Goal: Task Accomplishment & Management: Manage account settings

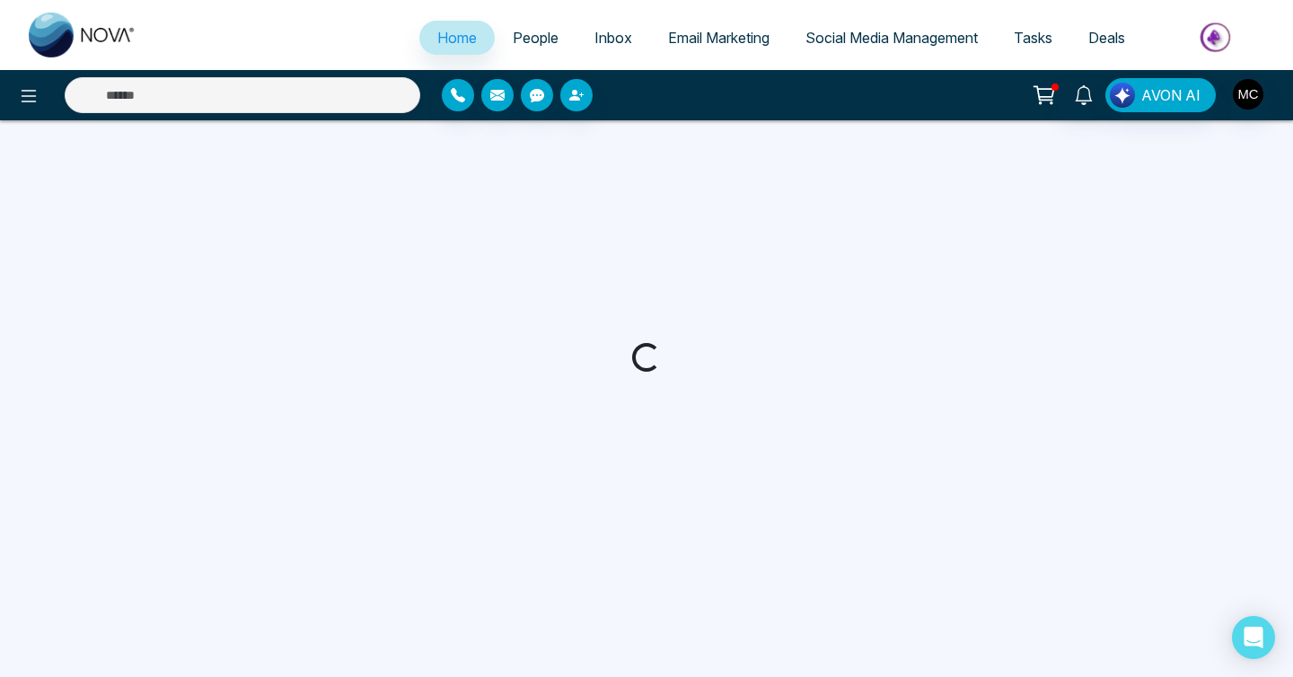
select select "*"
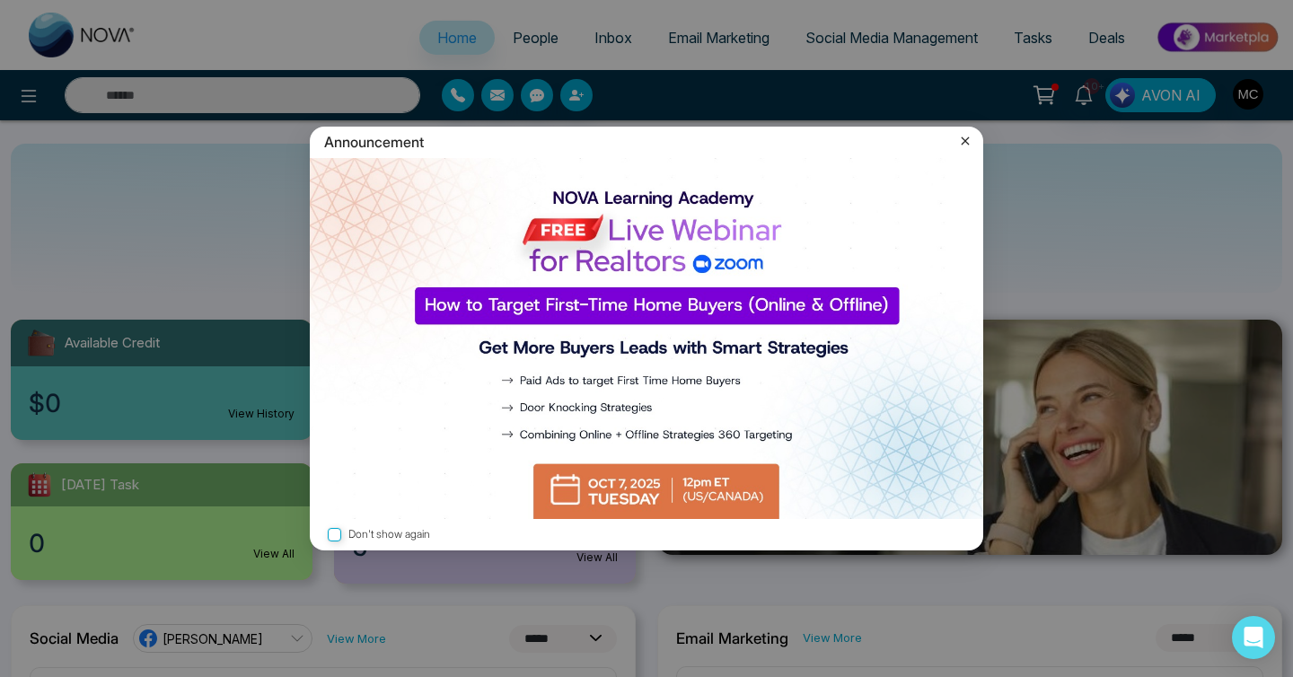
click at [965, 141] on icon at bounding box center [965, 141] width 8 height 8
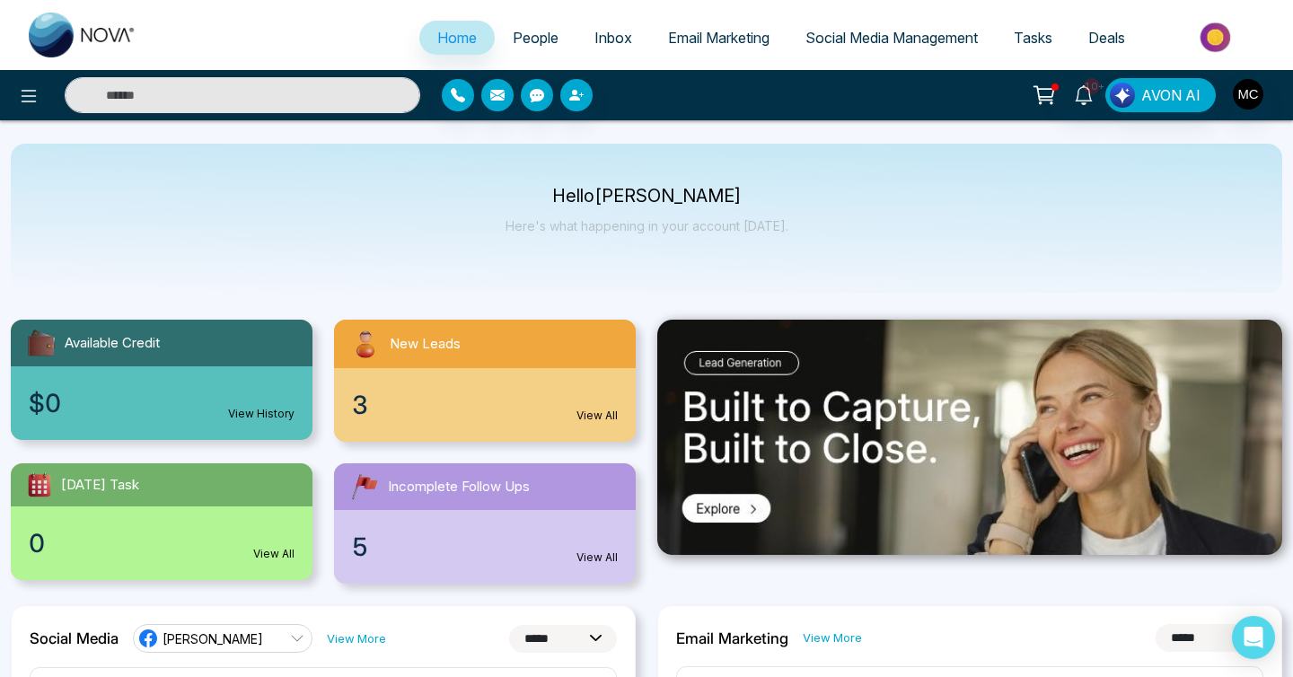
click at [487, 358] on div "New Leads" at bounding box center [485, 344] width 302 height 48
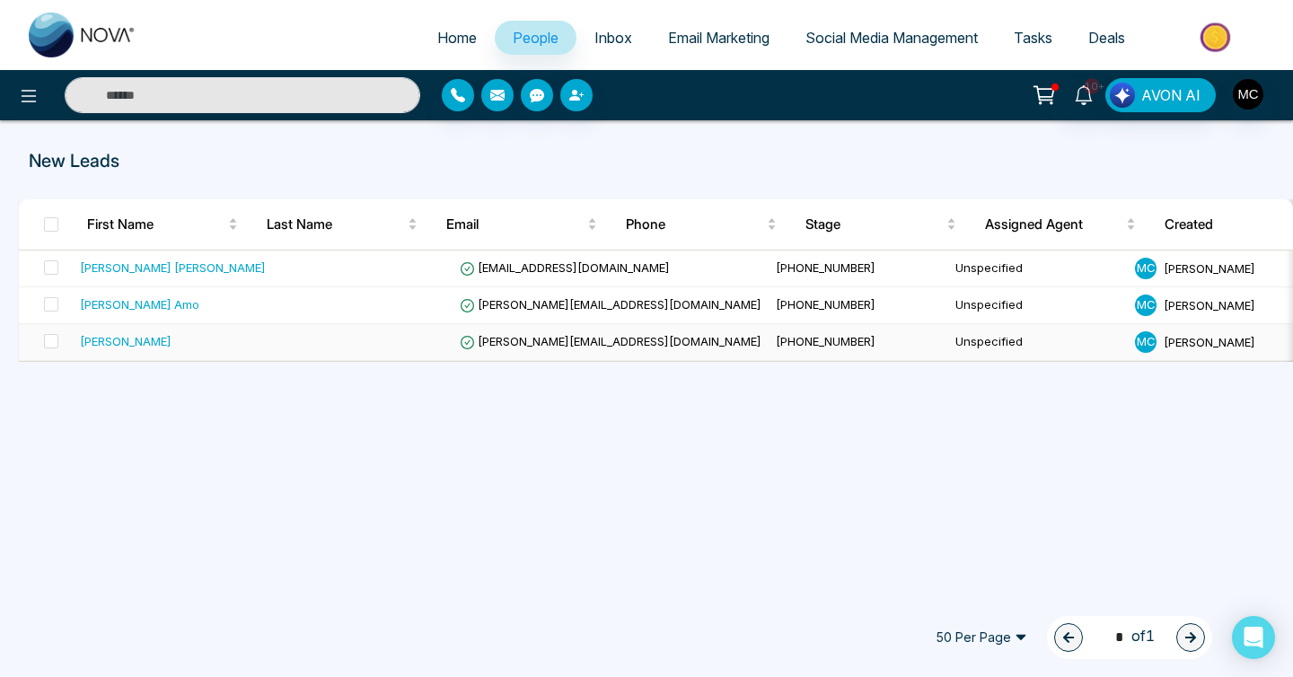
click at [468, 350] on td "[PERSON_NAME][EMAIL_ADDRESS][DOMAIN_NAME]" at bounding box center [610, 342] width 316 height 37
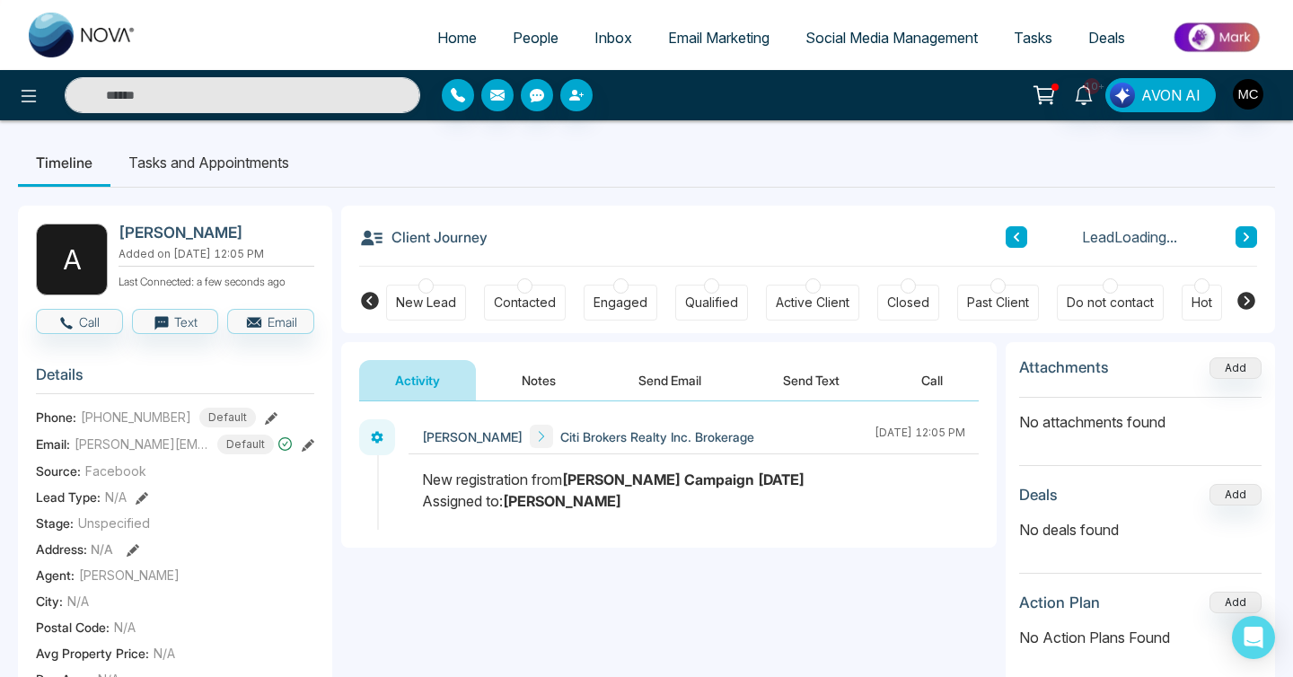
click at [522, 297] on div "Contacted" at bounding box center [525, 303] width 62 height 18
click at [529, 383] on button "Notes" at bounding box center [539, 380] width 106 height 40
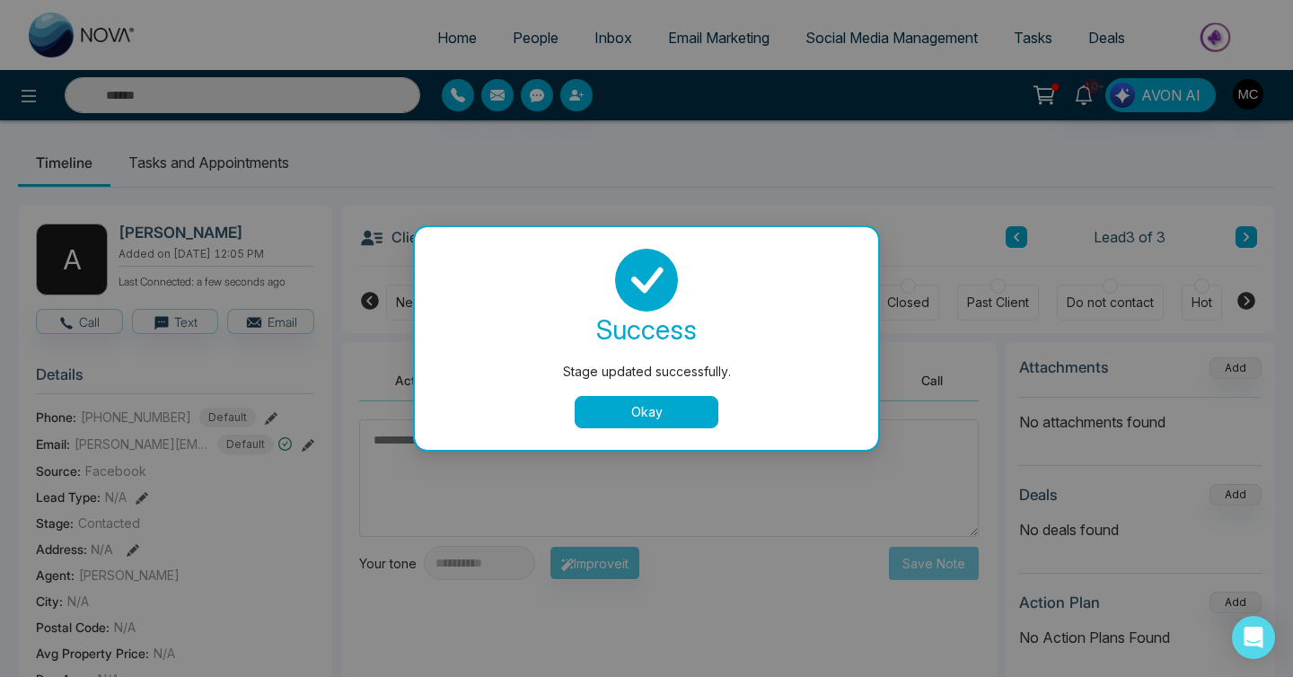
click at [656, 393] on div "success Stage updated successfully. Okay" at bounding box center [646, 339] width 420 height 180
click at [650, 411] on button "Okay" at bounding box center [647, 412] width 144 height 32
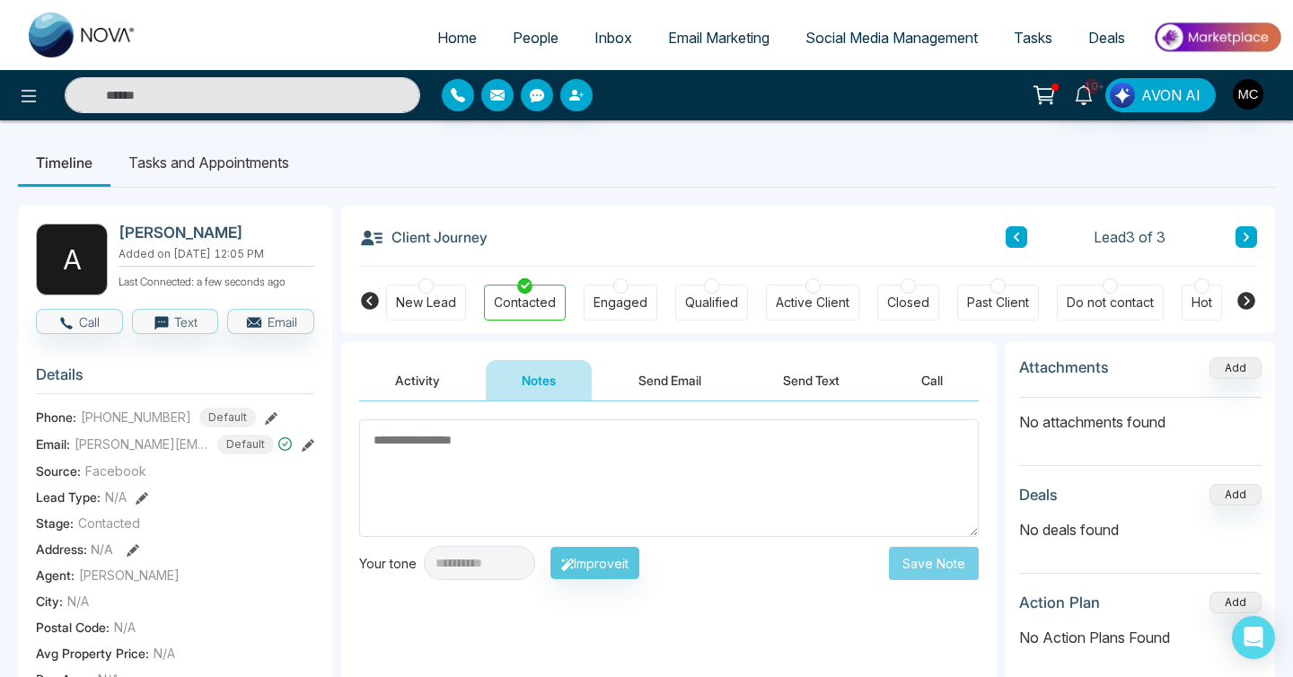
click at [580, 445] on textarea at bounding box center [668, 478] width 619 height 118
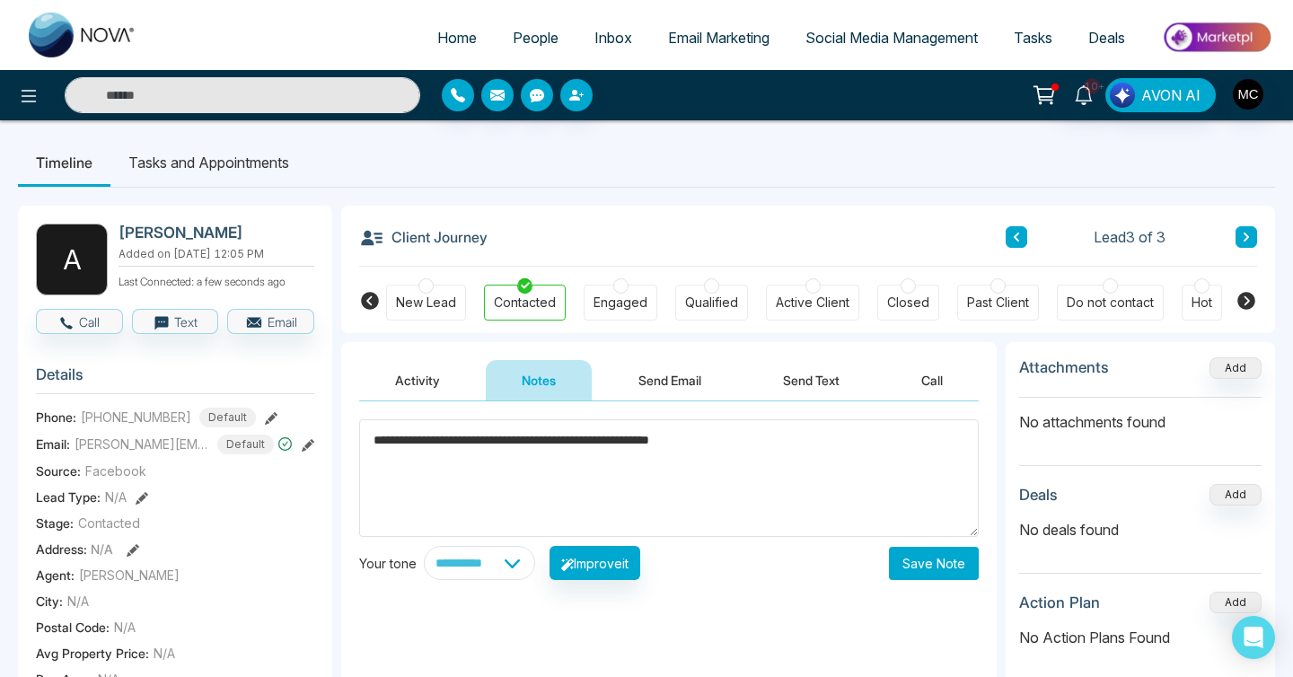
click at [784, 452] on textarea "**********" at bounding box center [668, 478] width 619 height 118
click at [762, 439] on textarea "**********" at bounding box center [668, 478] width 619 height 118
click at [853, 444] on textarea "**********" at bounding box center [668, 478] width 619 height 118
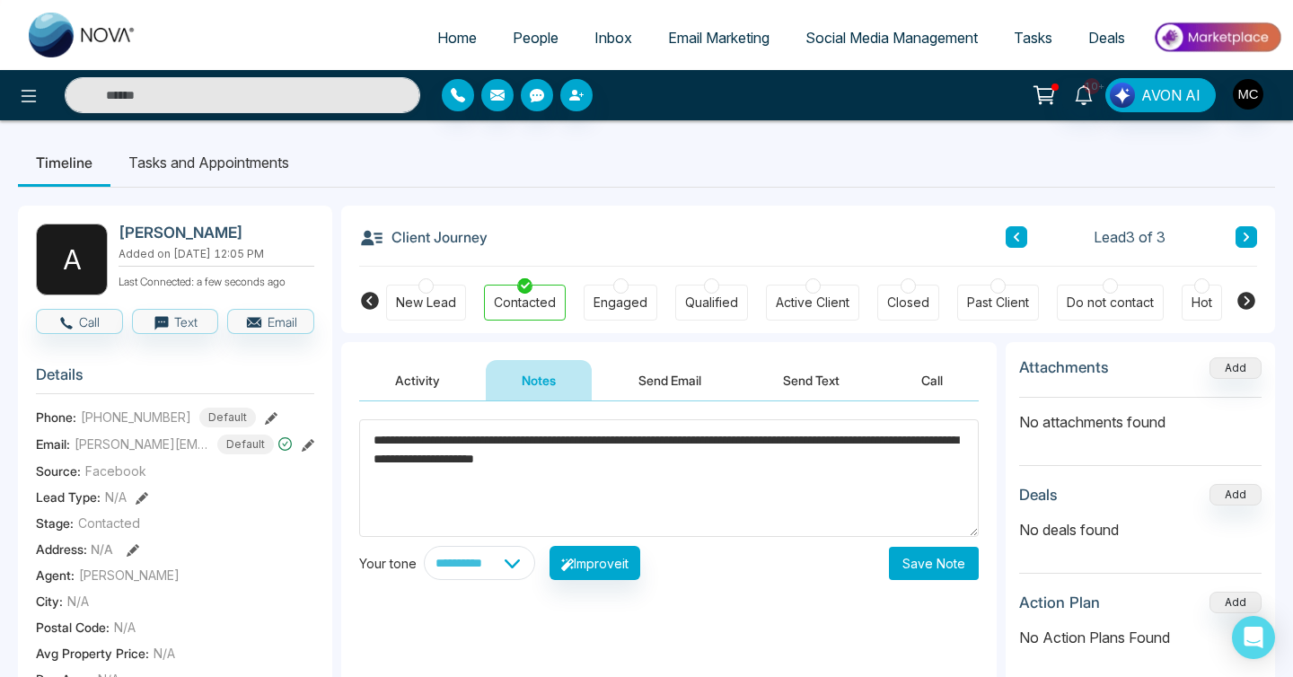
type textarea "**********"
click at [961, 575] on button "Save Note" at bounding box center [934, 563] width 90 height 33
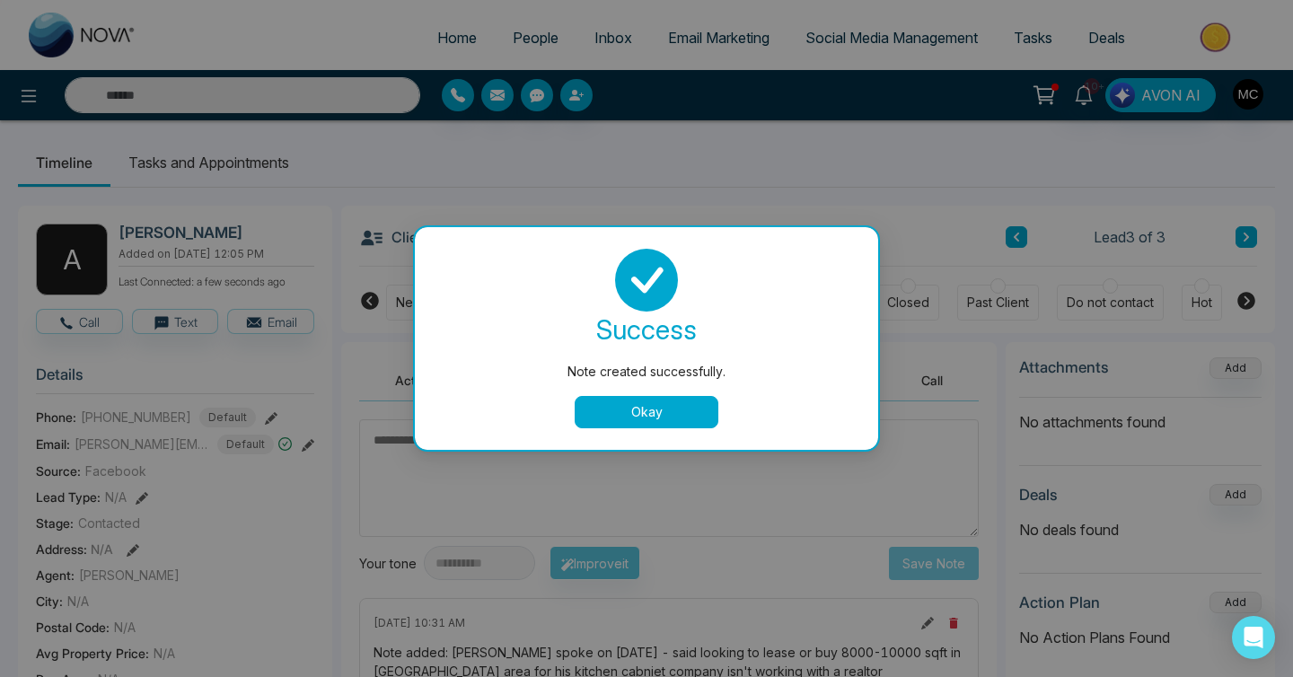
click at [674, 395] on div "success Note created successfully. Okay" at bounding box center [646, 339] width 420 height 180
click at [671, 407] on button "Okay" at bounding box center [647, 412] width 144 height 32
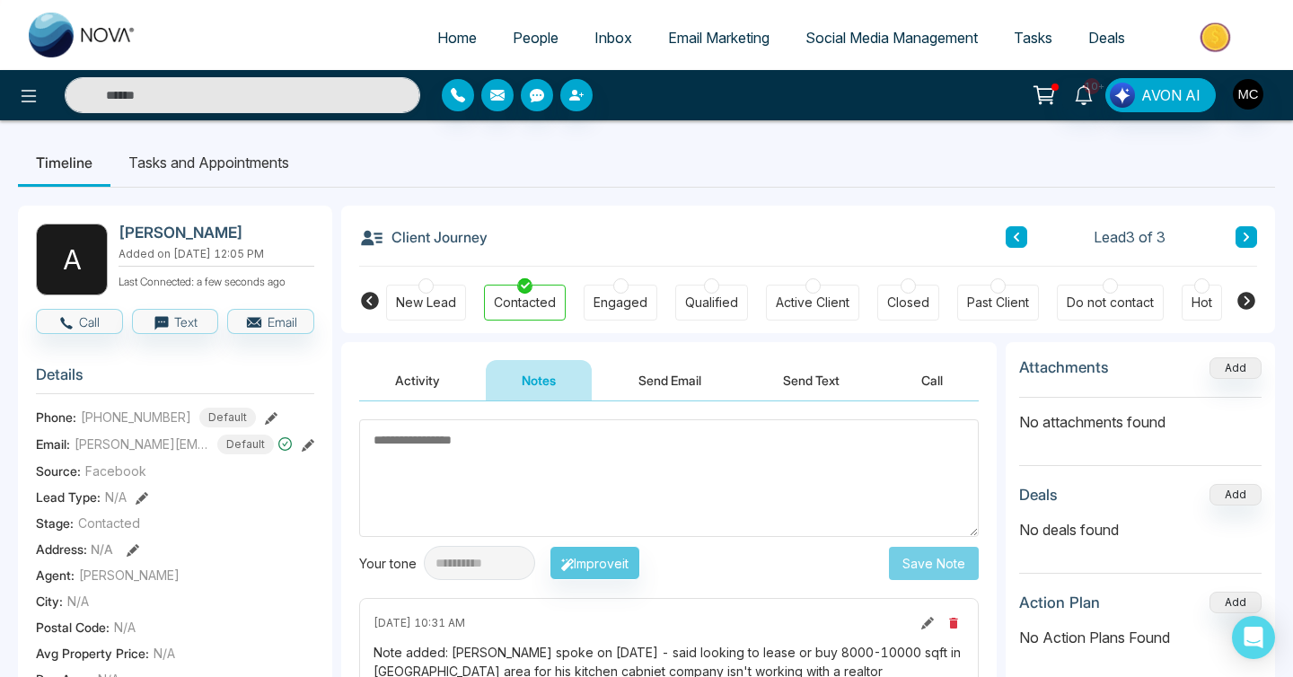
click at [1018, 238] on icon at bounding box center [1016, 237] width 9 height 11
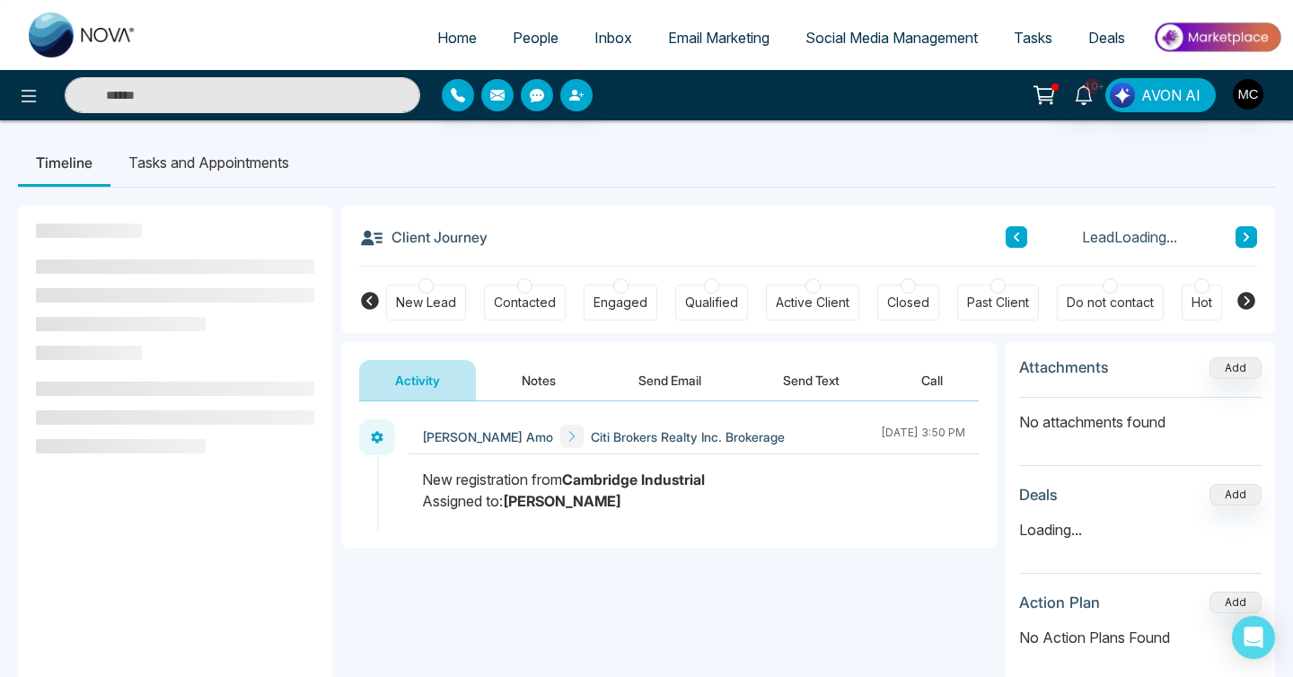
click at [523, 390] on button "Notes" at bounding box center [539, 380] width 106 height 40
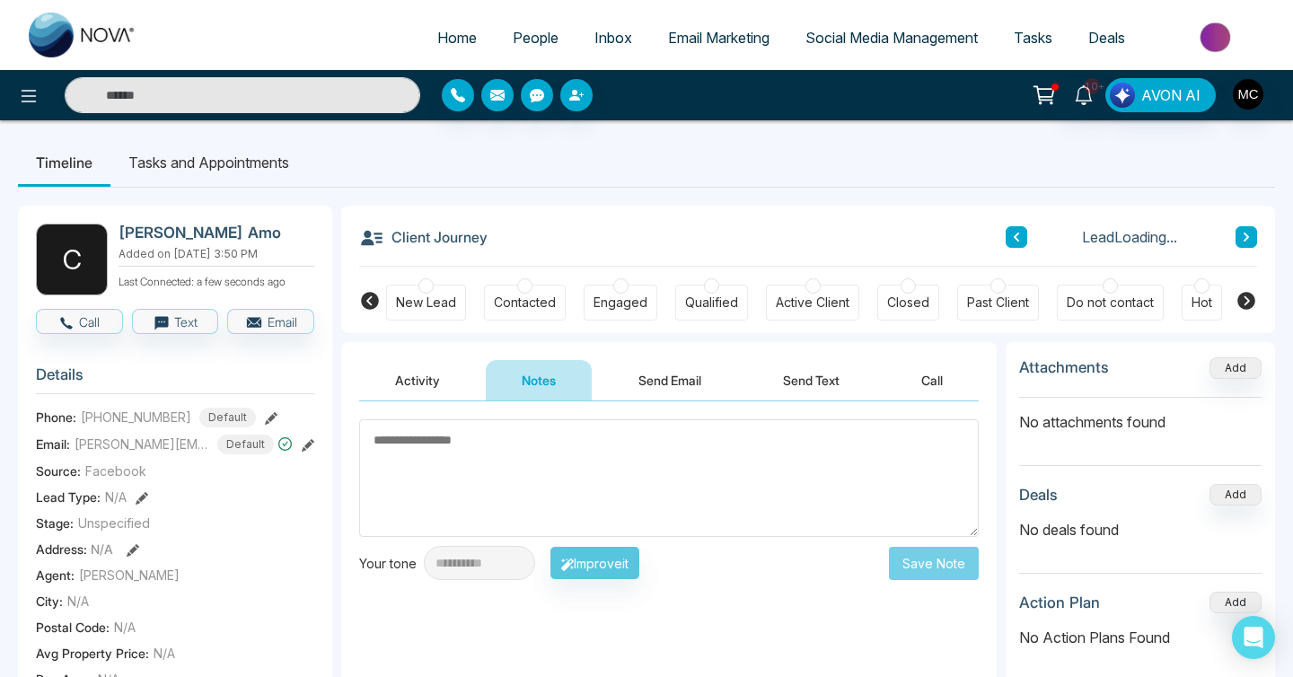
click at [522, 268] on div "New Lead Contacted Engaged Qualified Active Client Closed Past Client Do not co…" at bounding box center [808, 300] width 844 height 66
click at [519, 285] on div at bounding box center [524, 285] width 15 height 15
click at [487, 432] on textarea at bounding box center [668, 478] width 619 height 118
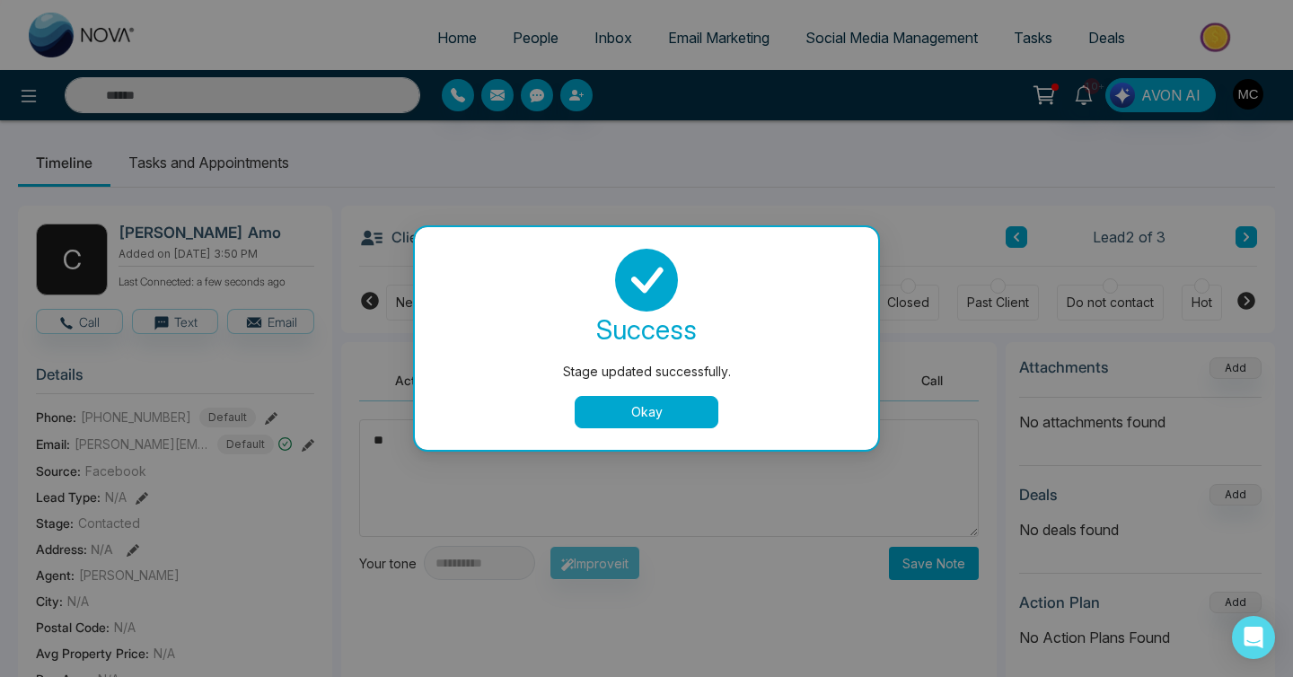
type textarea "**"
click at [607, 399] on button "Okay" at bounding box center [647, 412] width 144 height 32
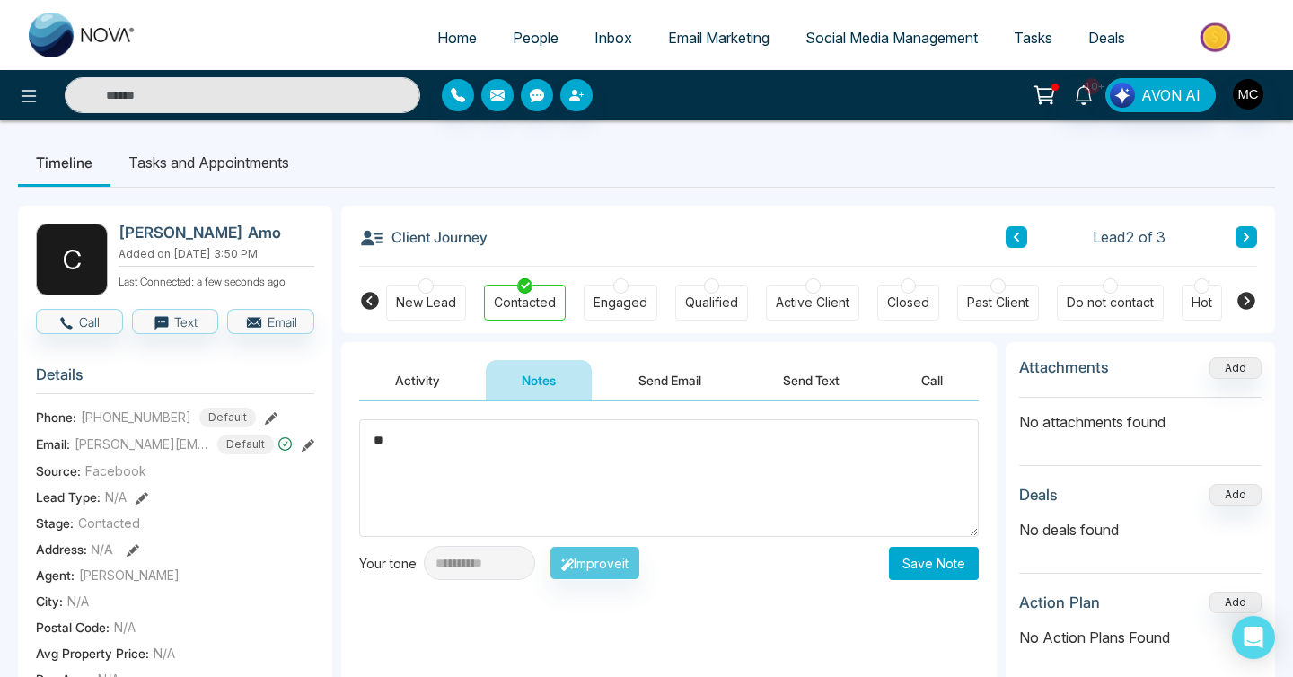
click at [559, 417] on div "**********" at bounding box center [668, 580] width 655 height 359
click at [1251, 241] on button at bounding box center [1246, 237] width 22 height 22
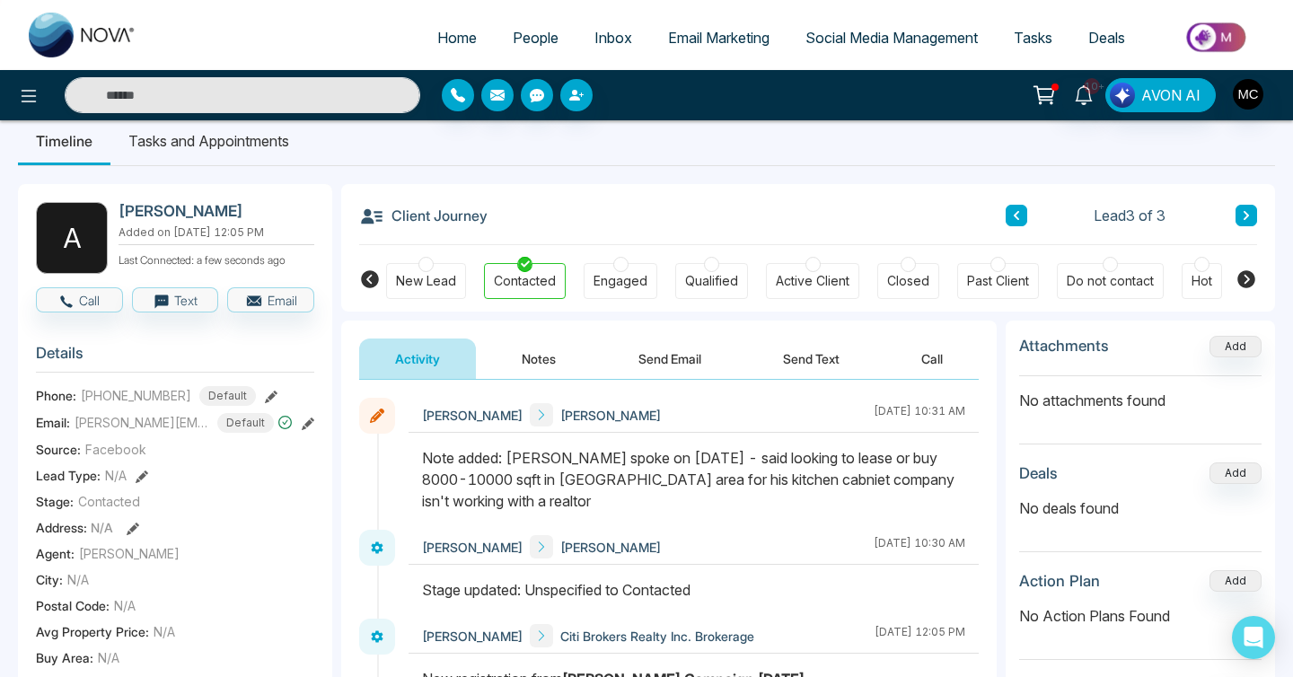
scroll to position [30, 0]
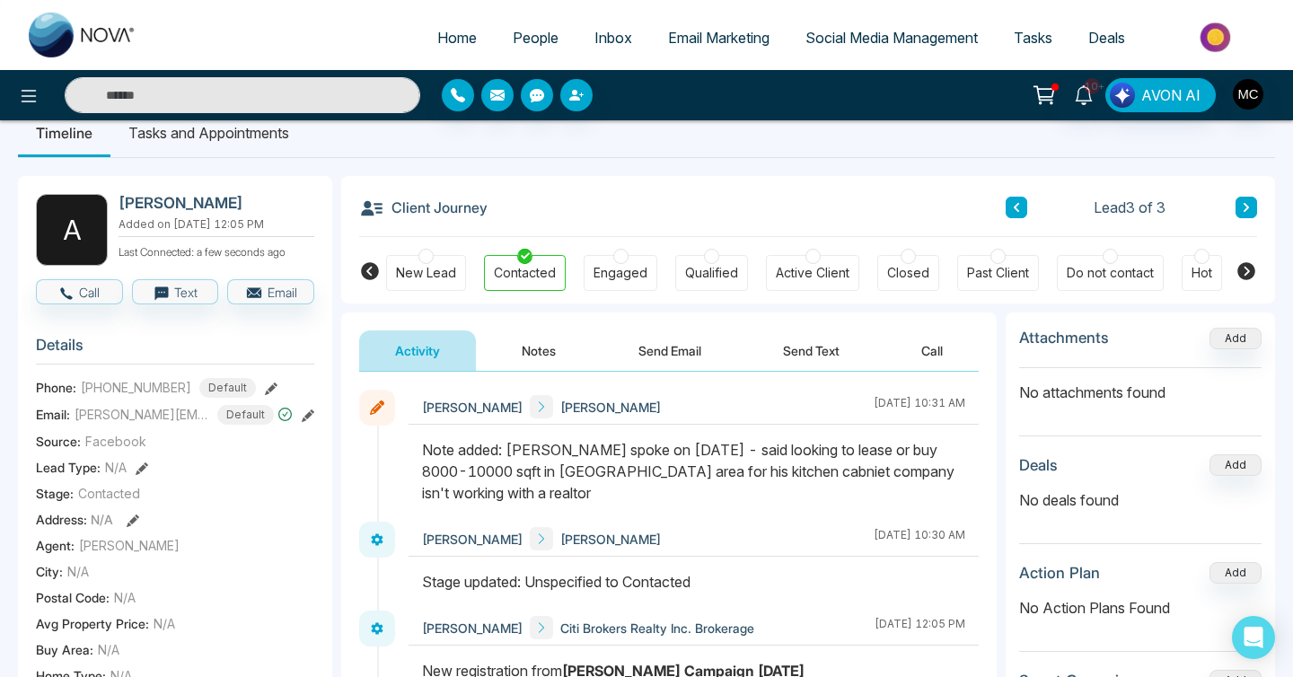
click at [379, 403] on icon at bounding box center [377, 407] width 14 height 14
click at [786, 488] on div "Note added: [PERSON_NAME] spoke on [DATE] - said looking to lease or buy 8000-1…" at bounding box center [693, 471] width 543 height 65
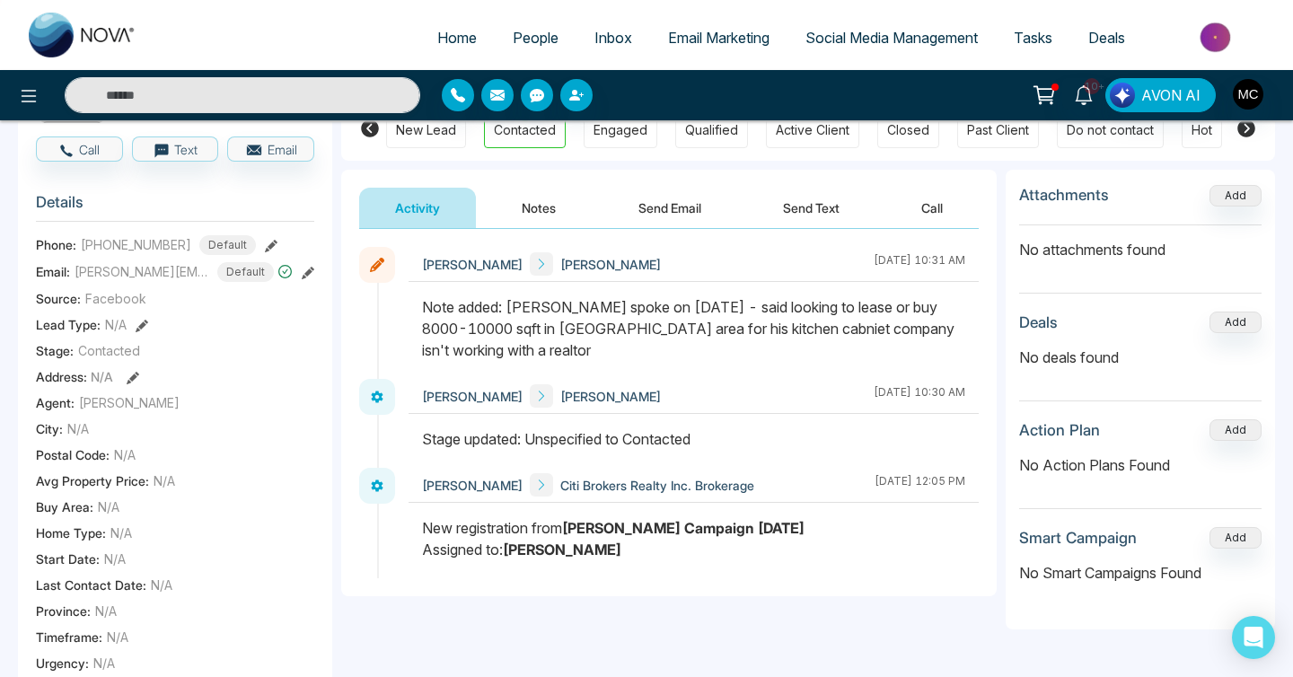
scroll to position [101, 0]
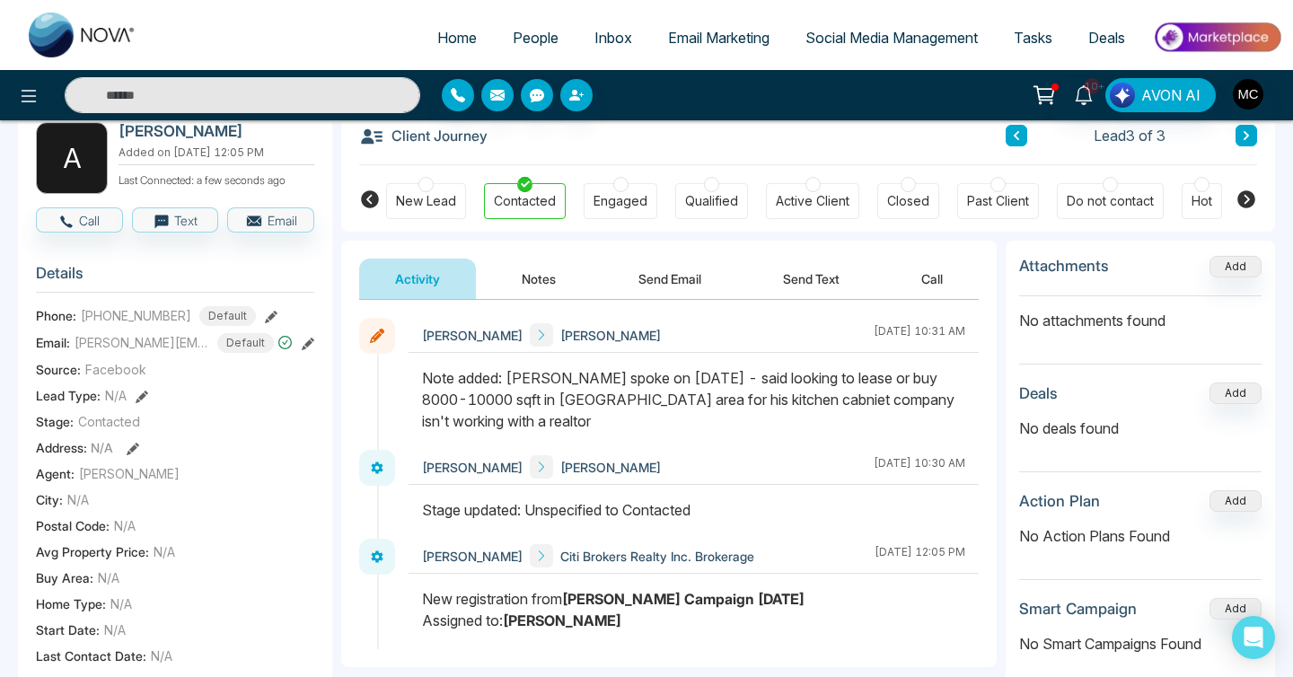
click at [534, 284] on button "Notes" at bounding box center [539, 279] width 106 height 40
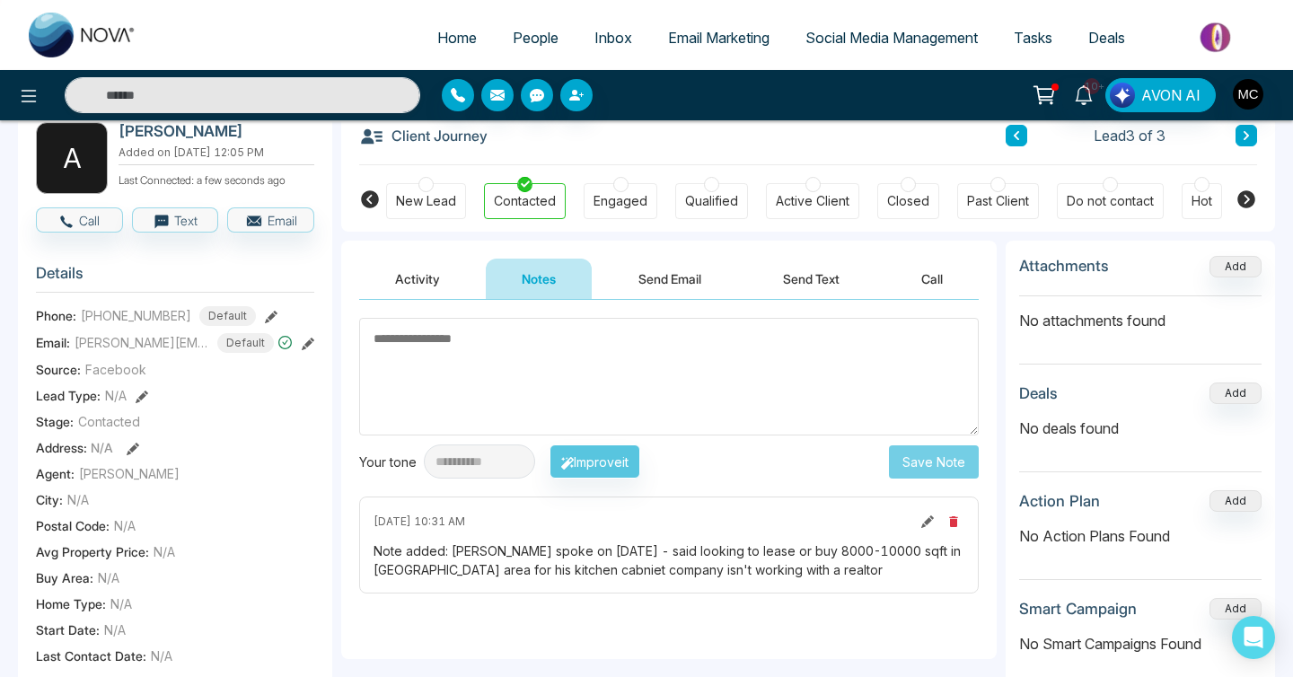
click at [922, 524] on icon at bounding box center [927, 521] width 13 height 13
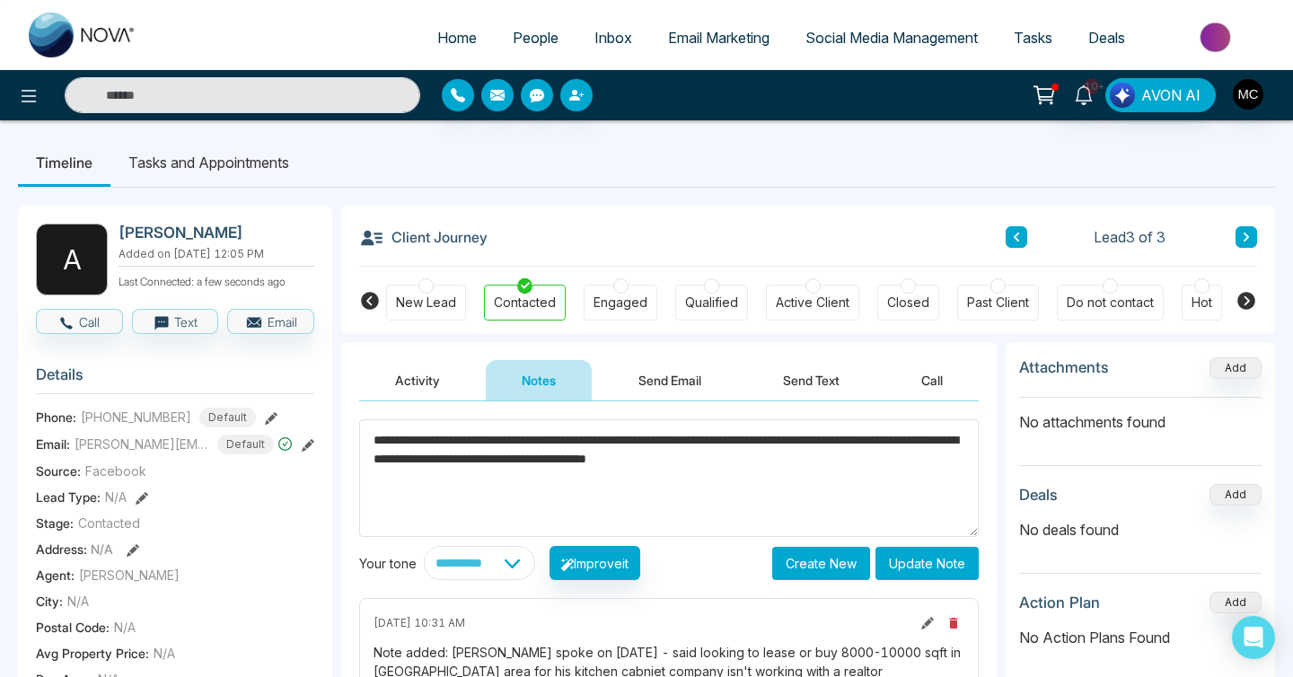
type textarea "**********"
click at [947, 557] on button "Update Note" at bounding box center [926, 563] width 103 height 33
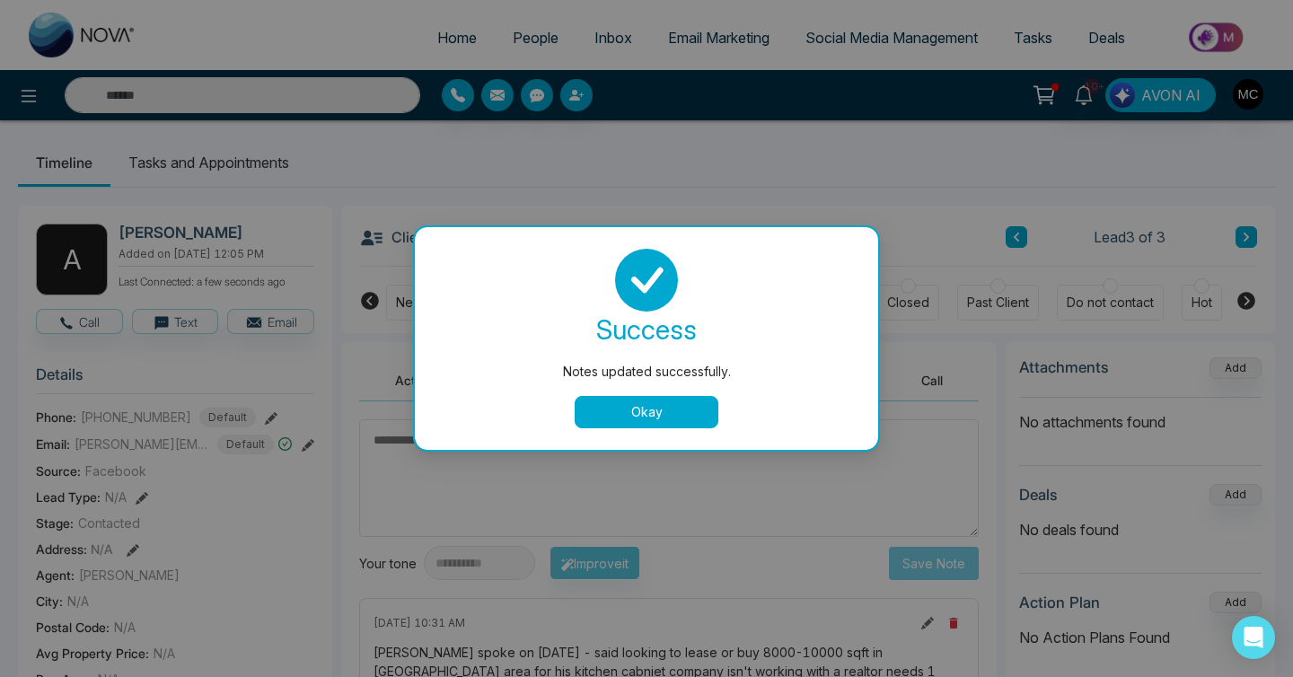
click at [601, 423] on button "Okay" at bounding box center [647, 412] width 144 height 32
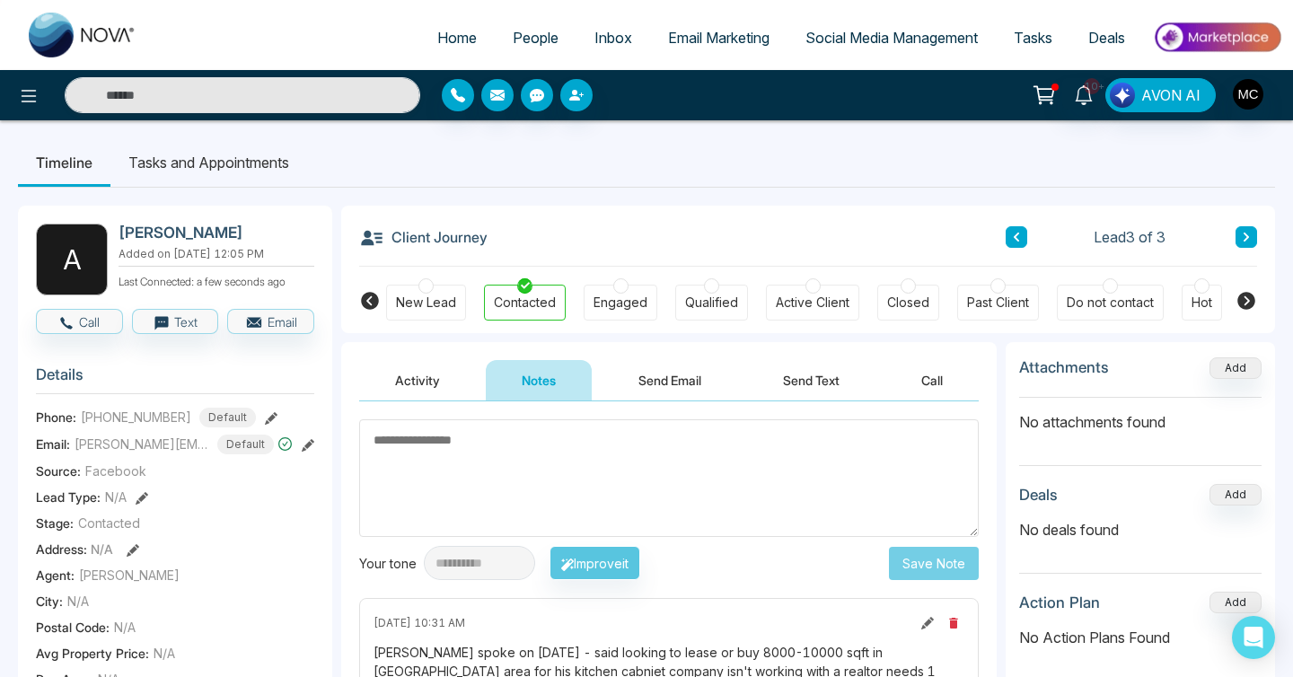
click at [1015, 253] on div "Client Journey Lead 3 of 3" at bounding box center [808, 236] width 898 height 61
click at [1018, 243] on button at bounding box center [1016, 237] width 22 height 22
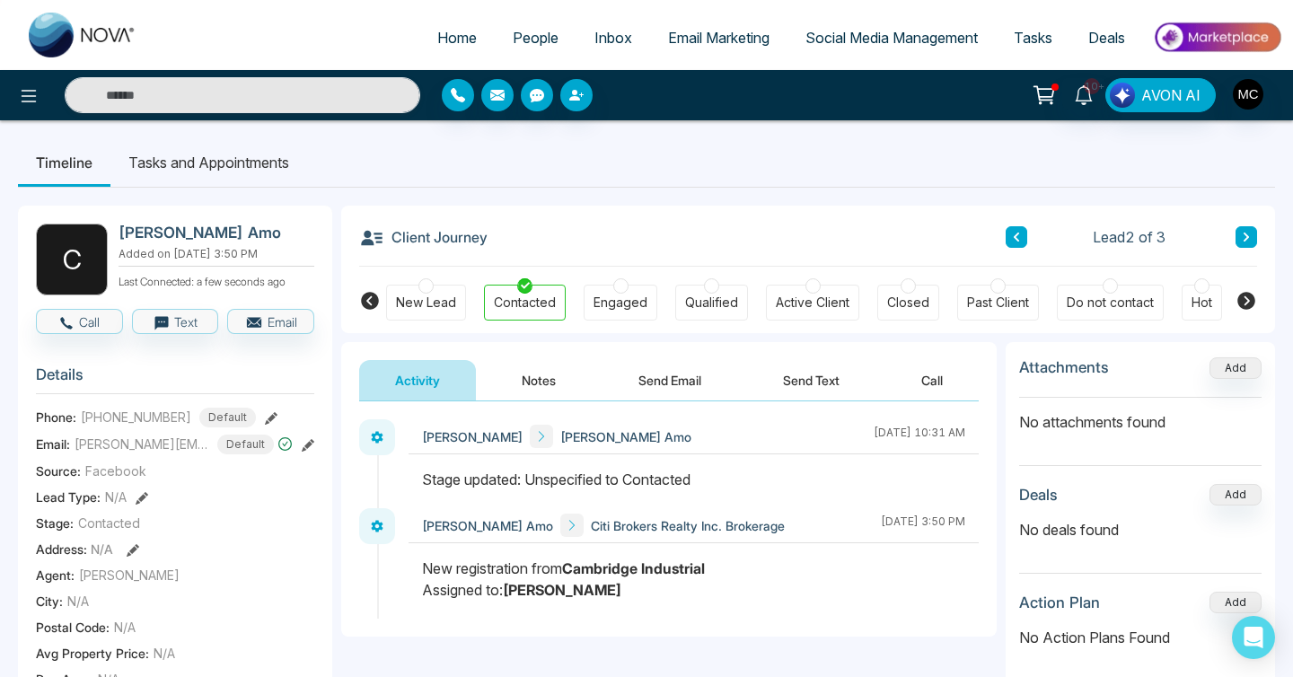
click at [530, 382] on button "Notes" at bounding box center [539, 380] width 106 height 40
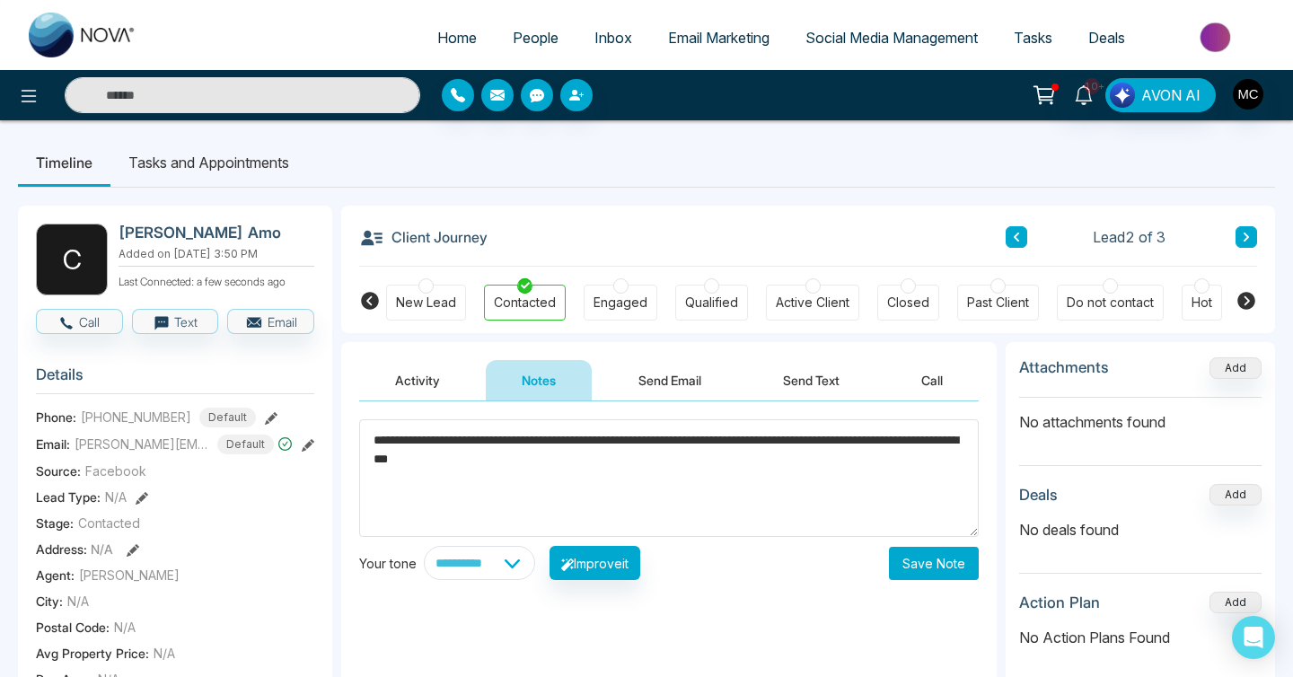
type textarea "**********"
click at [952, 566] on button "Save Note" at bounding box center [934, 563] width 90 height 33
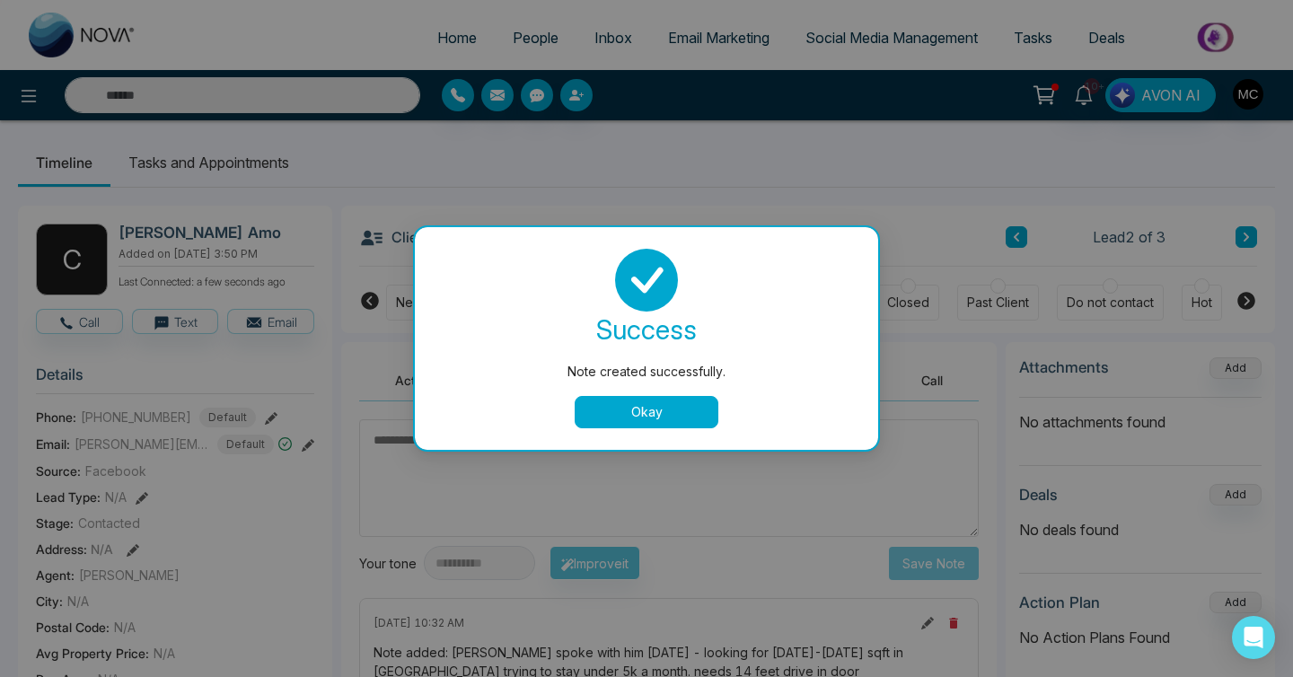
click at [619, 414] on button "Okay" at bounding box center [647, 412] width 144 height 32
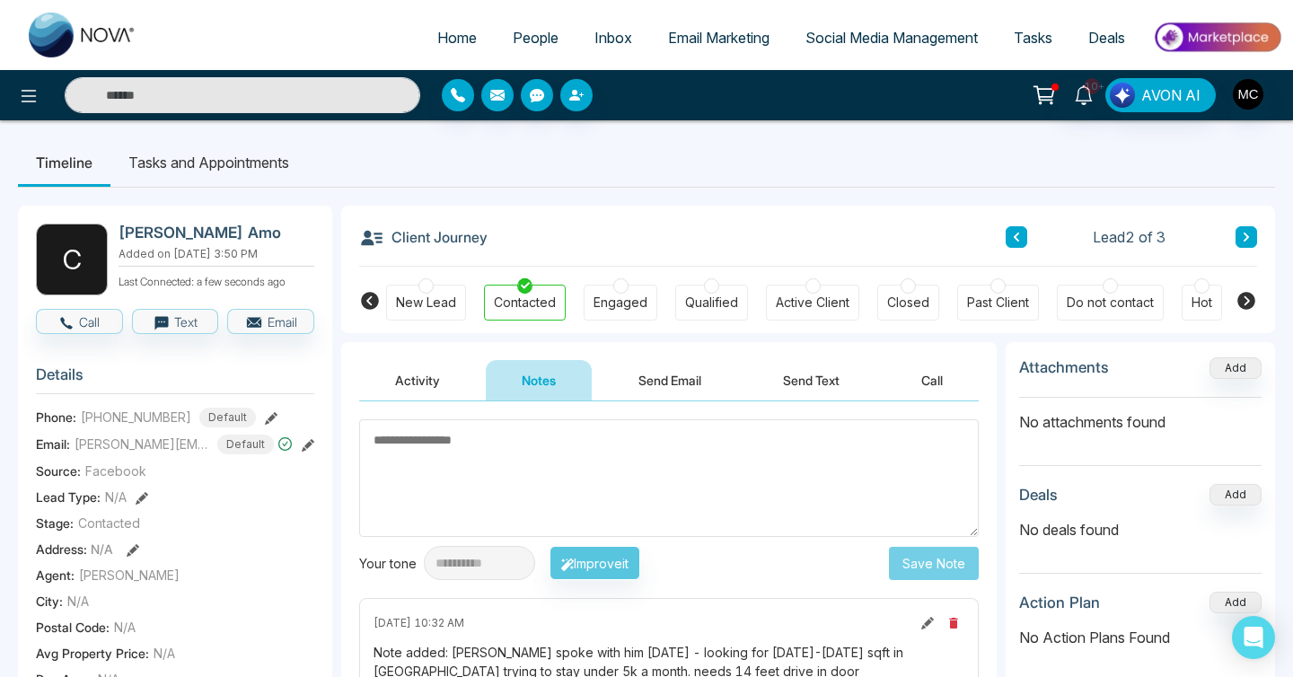
click at [1008, 233] on button at bounding box center [1016, 237] width 22 height 22
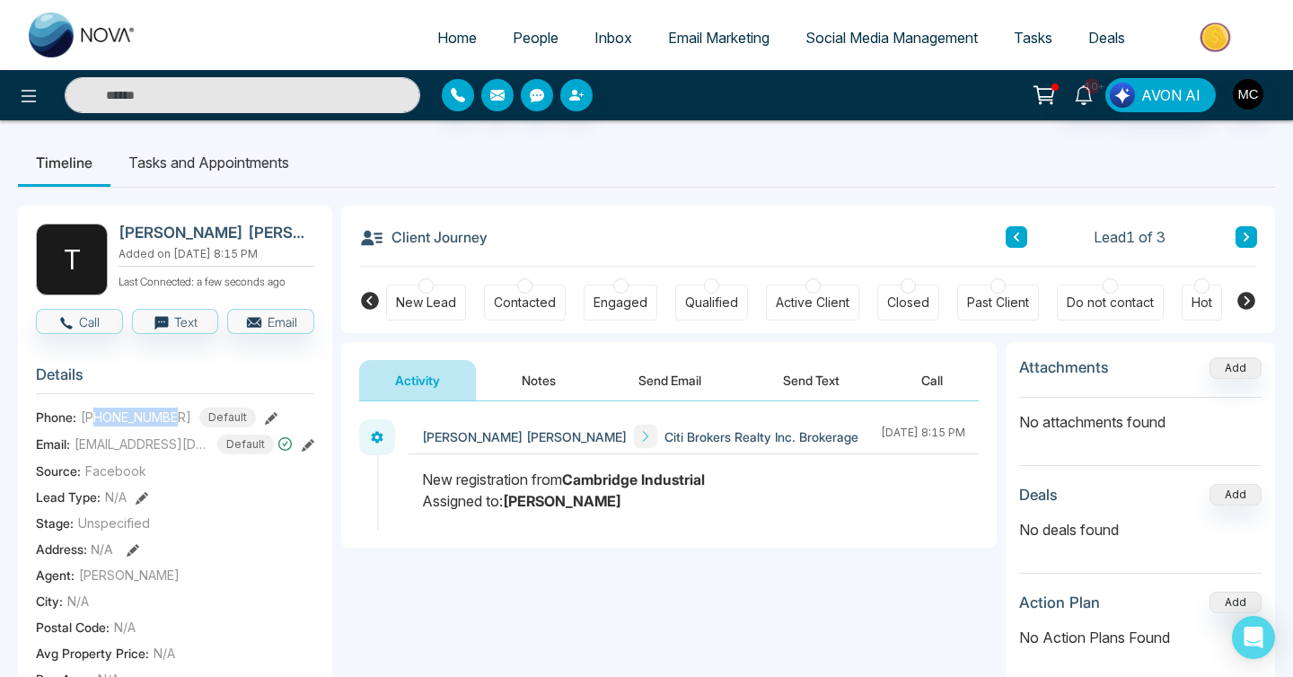
drag, startPoint x: 175, startPoint y: 416, endPoint x: 98, endPoint y: 414, distance: 77.2
click at [98, 414] on span "[PHONE_NUMBER]" at bounding box center [136, 417] width 110 height 19
copy span "4164177771"
click at [530, 399] on button "Notes" at bounding box center [539, 380] width 106 height 40
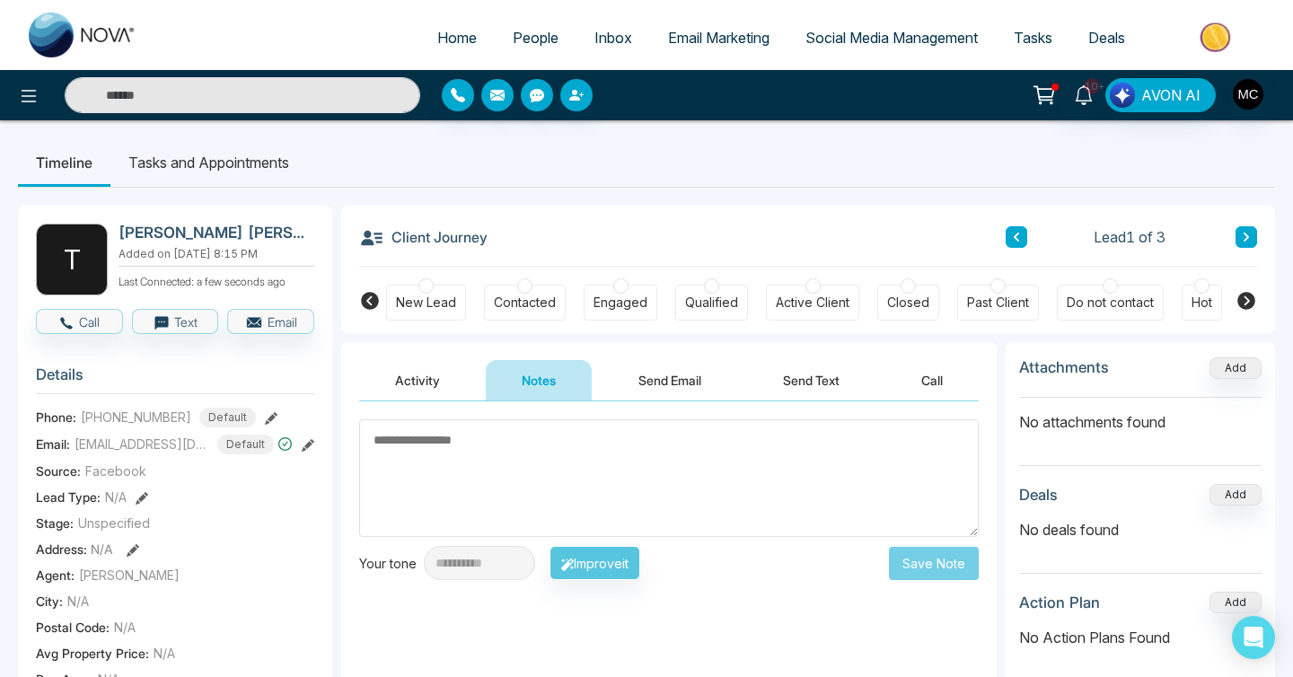
click at [490, 443] on textarea at bounding box center [668, 478] width 619 height 118
type textarea "*"
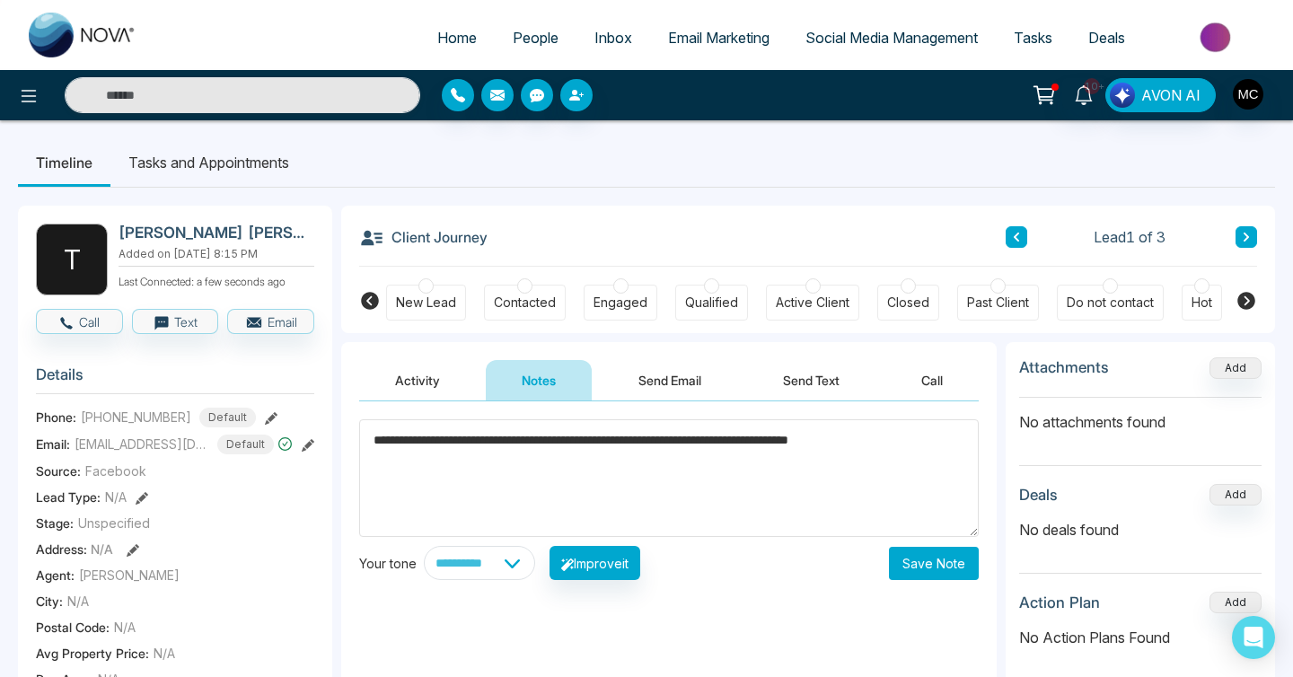
type textarea "**********"
click at [938, 566] on button "Save Note" at bounding box center [934, 563] width 90 height 33
